Goal: Task Accomplishment & Management: Use online tool/utility

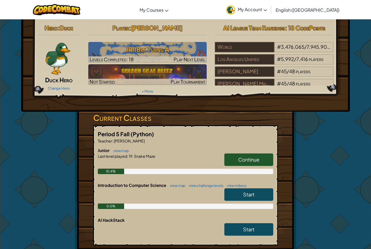
click at [252, 160] on span "Continue" at bounding box center [248, 159] width 21 height 6
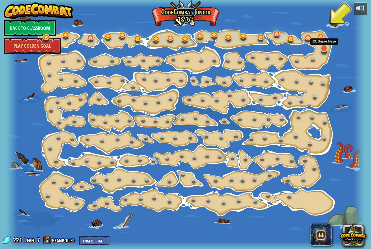
click at [326, 49] on link at bounding box center [324, 47] width 11 height 11
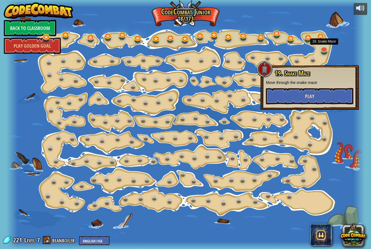
click at [318, 96] on button "Play" at bounding box center [310, 96] width 88 height 16
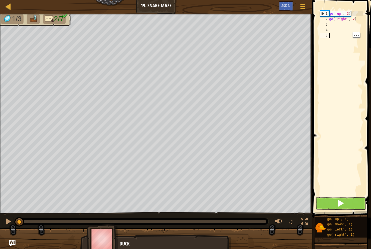
click at [357, 199] on button at bounding box center [341, 203] width 51 height 13
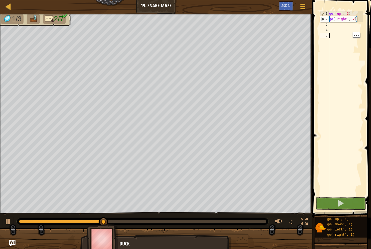
click at [338, 29] on div "go ( 'up' , 3 ) go ( 'right' , 2 )" at bounding box center [345, 109] width 35 height 196
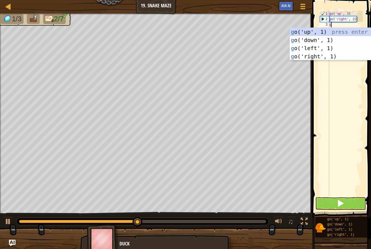
scroll to position [3, 0]
type textarea "go"
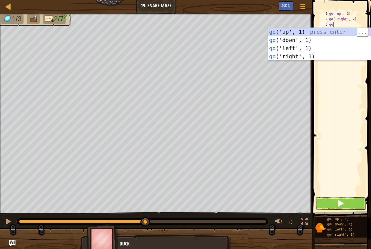
click at [324, 34] on div "go ('up', 1) press enter go ('down', 1) press enter go ('left', 1) press enter …" at bounding box center [319, 52] width 103 height 49
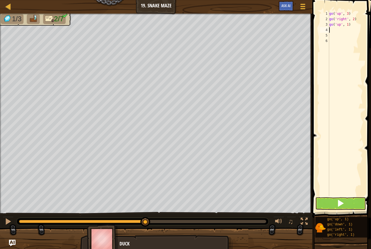
type textarea "go('up', 1)"
click at [350, 199] on button at bounding box center [341, 203] width 51 height 13
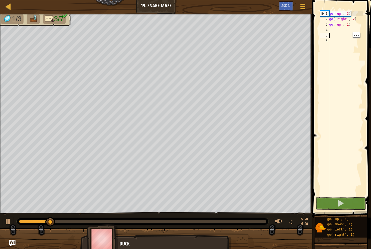
click at [350, 33] on div "go ( 'up' , 3 ) go ( 'right' , 2 ) go ( 'up' , 1 )" at bounding box center [345, 109] width 35 height 196
click at [336, 32] on div "go ( 'up' , 3 ) go ( 'right' , 2 ) go ( 'up' , 1 )" at bounding box center [345, 109] width 35 height 196
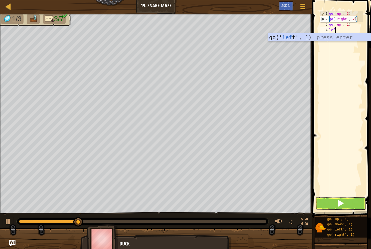
type textarea "left"
click at [337, 40] on div "go(' left ', 1) press enter" at bounding box center [319, 45] width 103 height 24
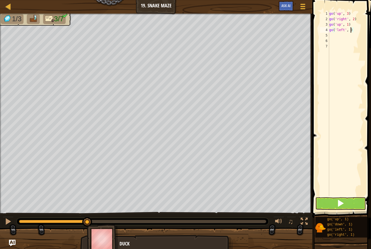
scroll to position [3, 2]
click at [351, 204] on button at bounding box center [341, 203] width 51 height 13
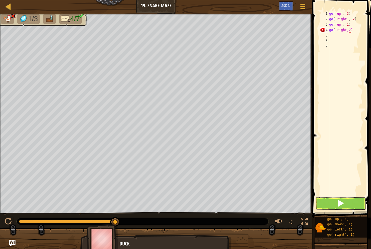
scroll to position [3, 2]
click at [341, 206] on span at bounding box center [341, 203] width 8 height 8
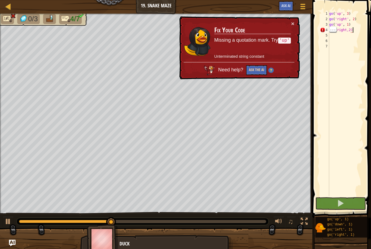
click at [254, 73] on button "Ask the AI" at bounding box center [256, 70] width 21 height 10
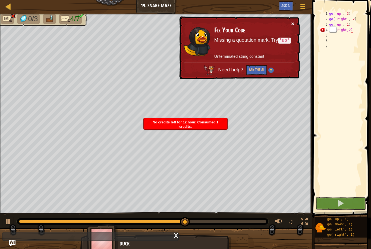
click at [292, 21] on button "×" at bounding box center [292, 24] width 3 height 6
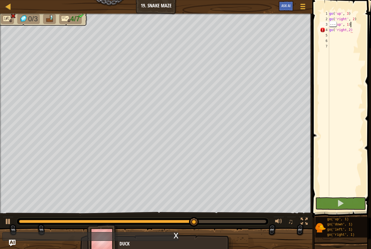
click at [356, 25] on div "go ( 'up' , 3 ) go ( 'right' , 2 ) go ( 'up' , 1 ) go ( 'right,2)" at bounding box center [345, 109] width 35 height 196
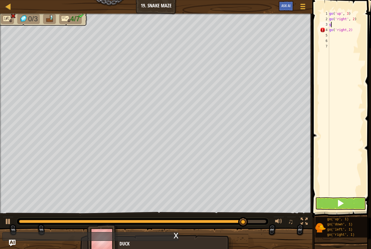
type textarea "go"
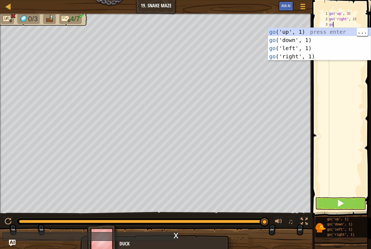
click at [329, 33] on div "go ('up', 1) press enter go ('down', 1) press enter go ('left', 1) press enter …" at bounding box center [319, 52] width 103 height 49
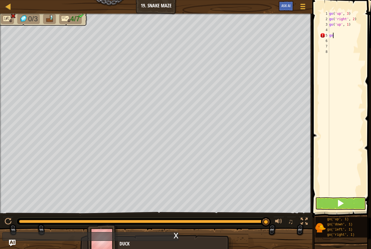
type textarea "g"
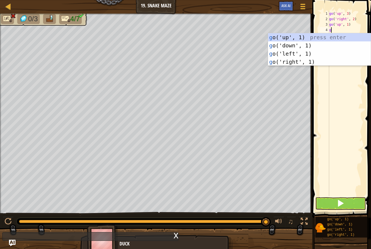
type textarea "go"
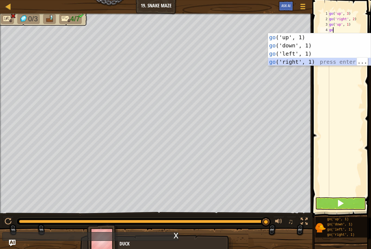
click at [329, 63] on div "go ('up', 1) press enter go ('down', 1) press enter go ('left', 1) press enter …" at bounding box center [319, 57] width 103 height 49
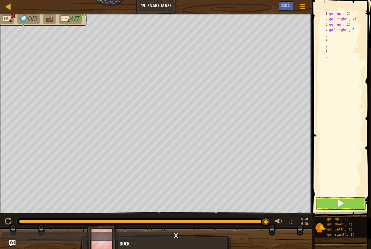
type textarea "go('right', 2)"
click at [346, 196] on div "go ( 'up' , 3 ) go ( 'right' , 2 ) go ( 'up' , 1 ) go ( 'right' , 2 )" at bounding box center [345, 109] width 35 height 196
click at [344, 208] on button at bounding box center [341, 203] width 51 height 13
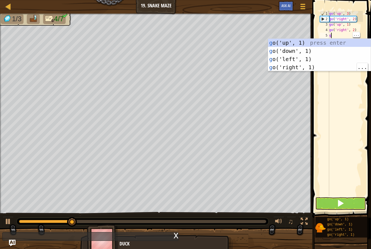
type textarea "go"
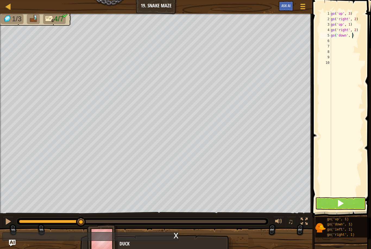
type textarea "go('down', 2)"
type textarea "ri"
click at [339, 46] on div "go(' ri ght', 1) press enter" at bounding box center [319, 56] width 103 height 24
type textarea "go('right', 2)"
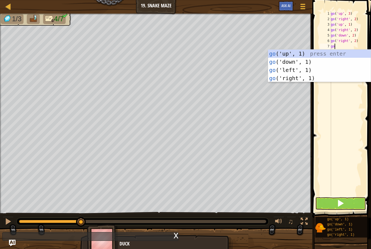
type textarea "gou"
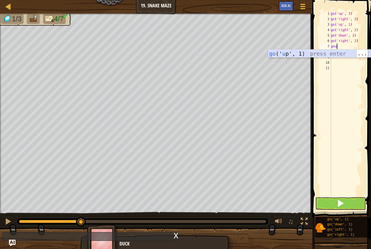
click at [331, 55] on div "go (' u p', 1) press enter" at bounding box center [319, 61] width 103 height 24
type textarea "go('up', 3)"
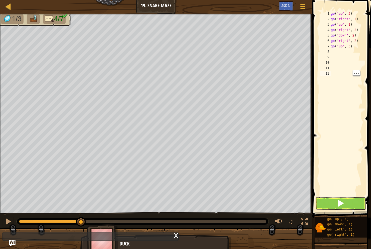
click at [347, 205] on button at bounding box center [341, 203] width 51 height 13
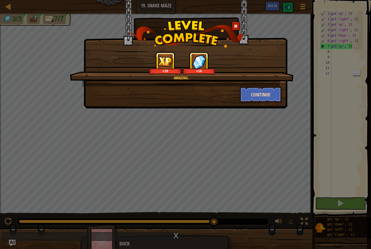
click at [261, 91] on button "Continue" at bounding box center [261, 94] width 42 height 16
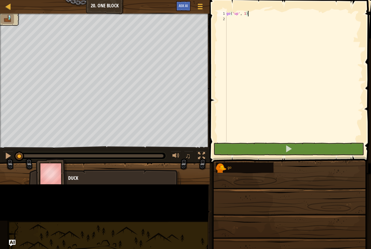
click at [315, 162] on div "go" at bounding box center [292, 167] width 152 height 11
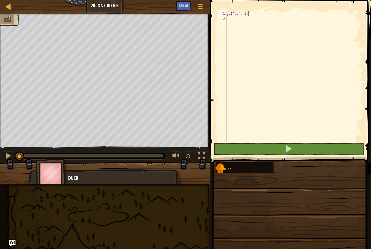
click at [269, 123] on div "go ( 'up' , 1 )" at bounding box center [295, 81] width 138 height 141
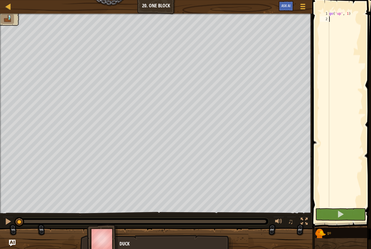
type textarea "go"
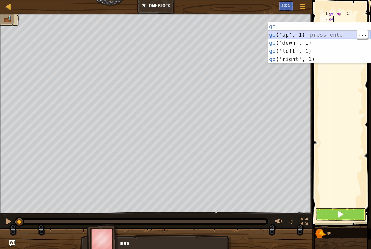
click at [326, 35] on div "go press enter go ('up', 1) press enter go ('down', 1) press enter go ('left', …" at bounding box center [319, 50] width 103 height 57
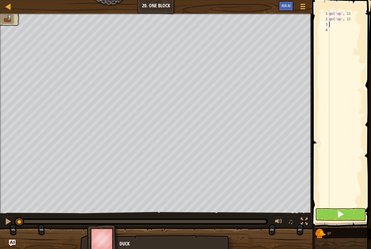
type textarea "go('up', 1)"
click at [361, 21] on div "go ( 'up' , 1 ) go ( 'up' , 1 )" at bounding box center [345, 114] width 35 height 207
click at [340, 33] on div "go ( 'up' , 1 ) go ( 'up' , 1 )" at bounding box center [345, 114] width 35 height 207
click at [347, 25] on div "go ( 'up' , 1 ) go ( 'up' , 1 )" at bounding box center [345, 114] width 35 height 207
type textarea "go"
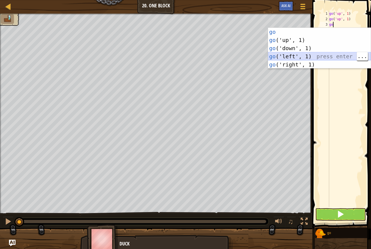
click at [325, 53] on div "go press enter go ('up', 1) press enter go ('down', 1) press enter go ('left', …" at bounding box center [319, 56] width 103 height 57
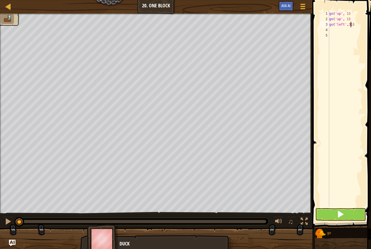
scroll to position [3, 2]
type textarea "go('left',3)"
click at [352, 215] on button at bounding box center [341, 214] width 51 height 13
